Goal: Task Accomplishment & Management: Manage account settings

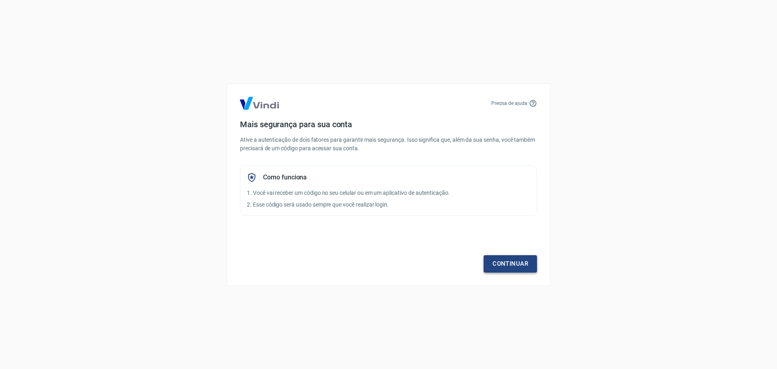
click at [527, 256] on link "Continuar" at bounding box center [509, 263] width 53 height 17
